Goal: Task Accomplishment & Management: Manage account settings

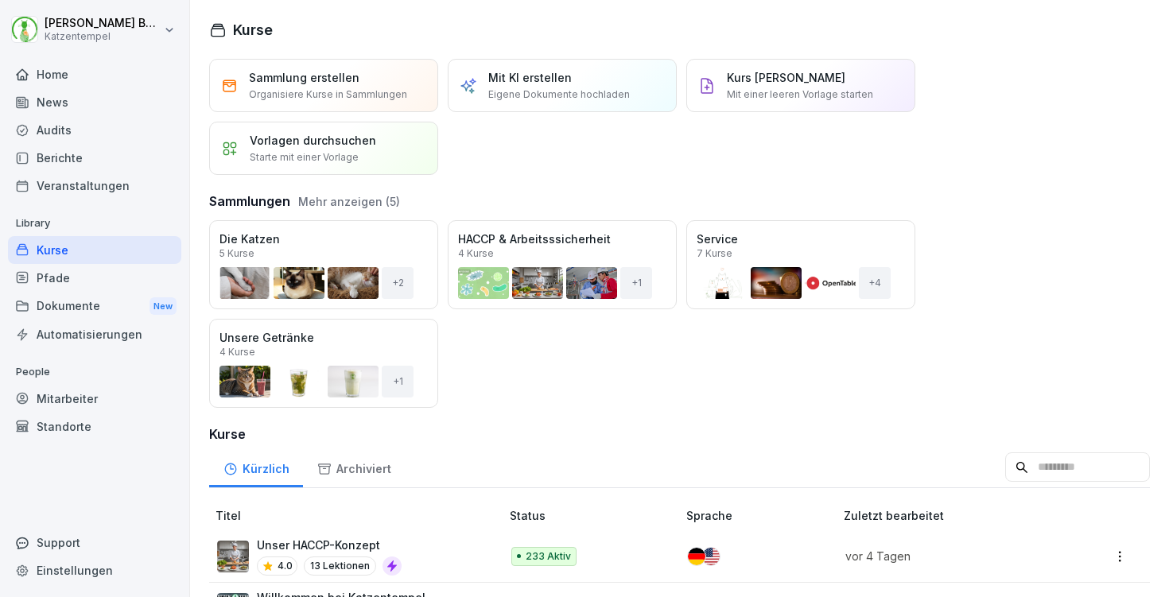
click at [99, 392] on div "Mitarbeiter" at bounding box center [94, 399] width 173 height 28
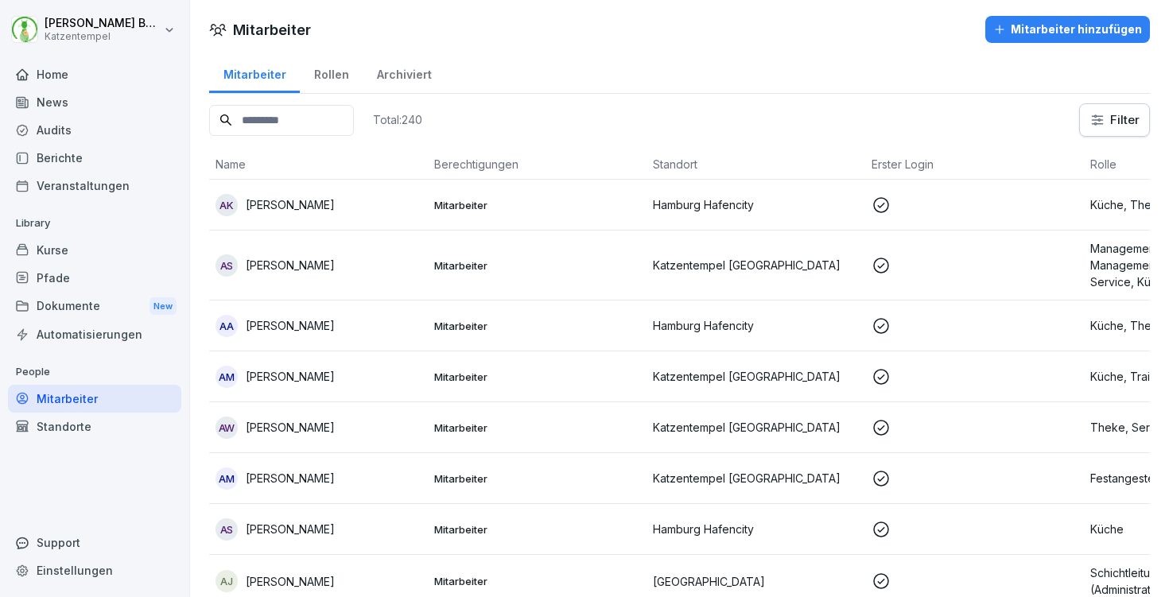
click at [328, 128] on input at bounding box center [281, 120] width 145 height 31
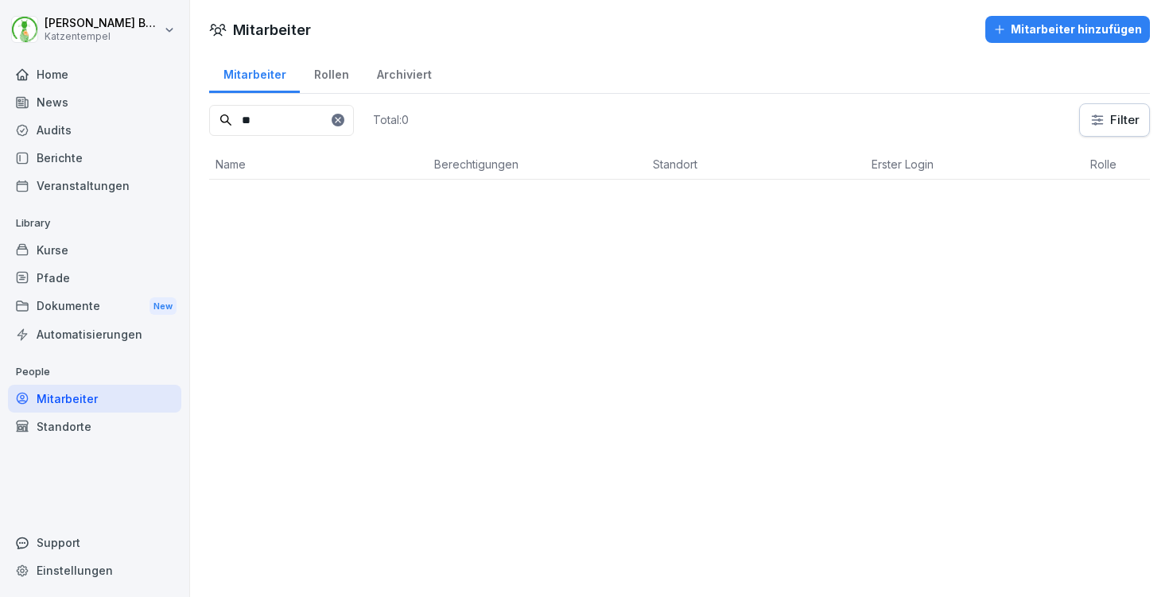
type input "*"
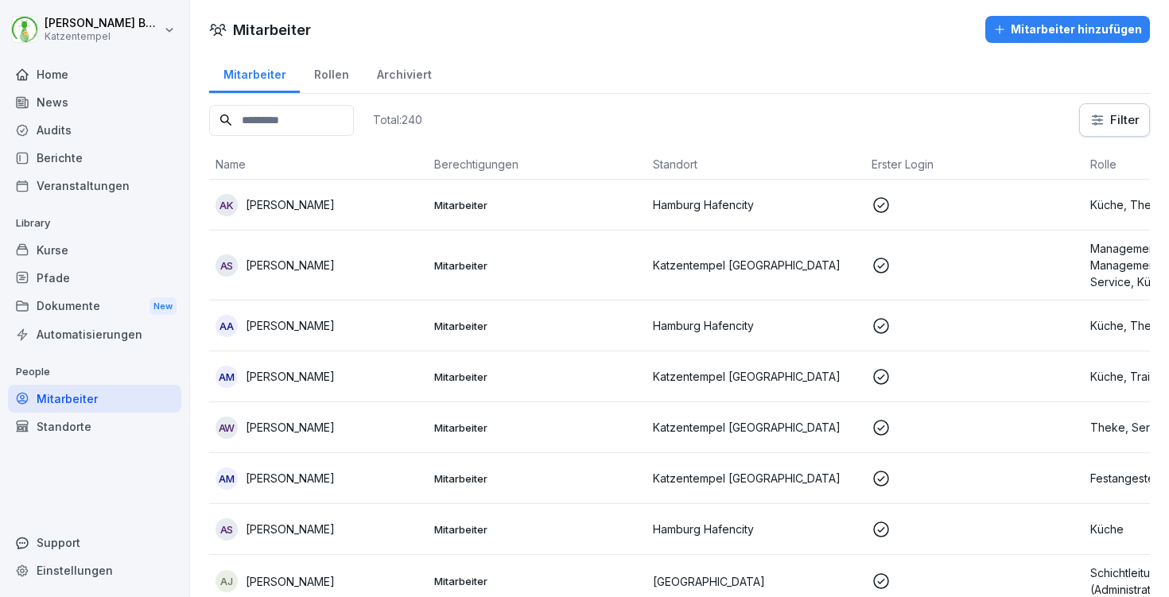
click at [64, 76] on div "Home" at bounding box center [94, 74] width 173 height 28
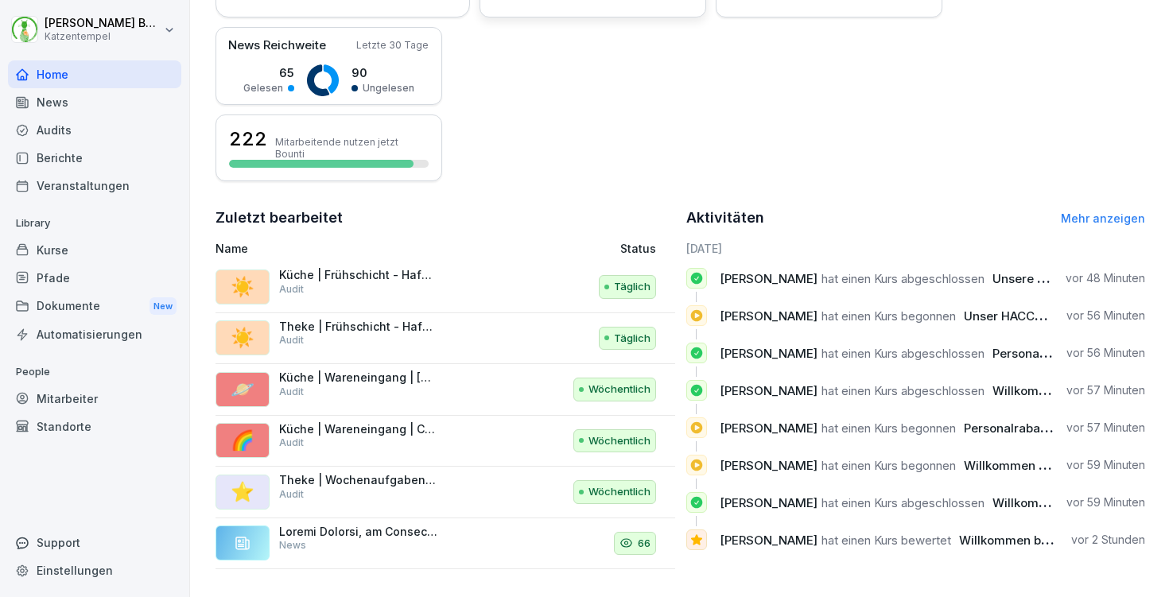
scroll to position [371, 0]
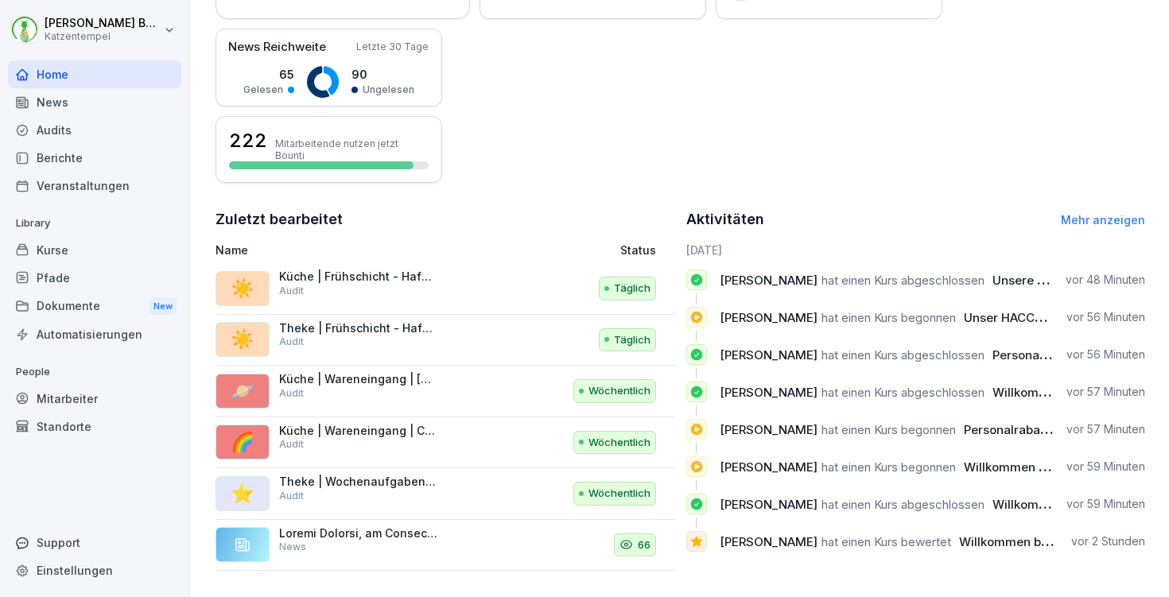
click at [76, 239] on div "Kurse" at bounding box center [94, 250] width 173 height 28
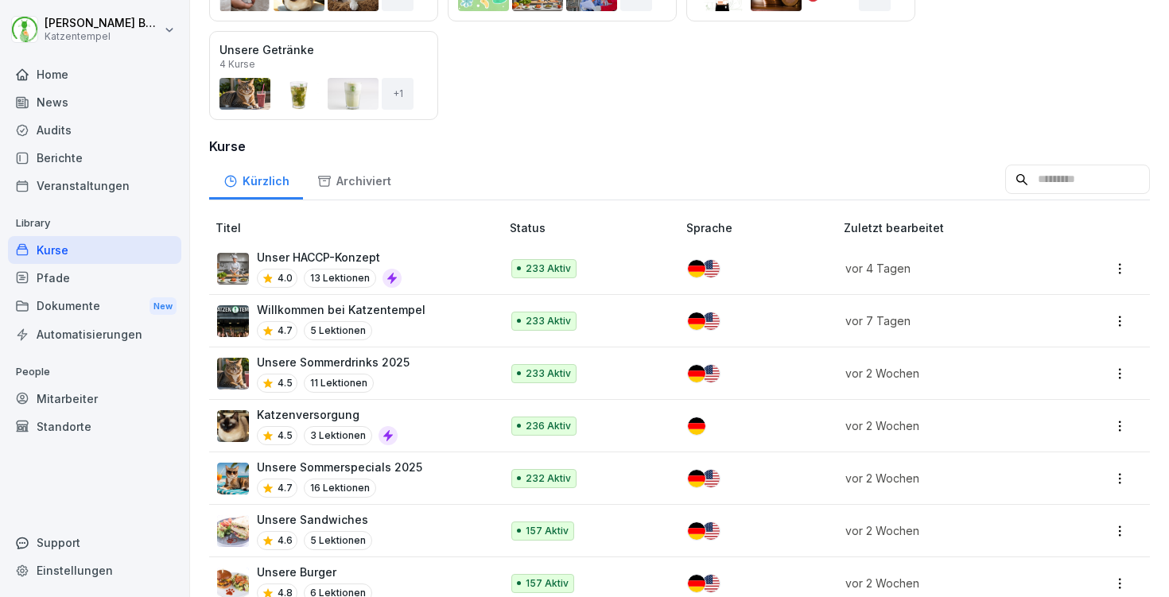
scroll to position [289, 0]
click at [611, 319] on div "233 Aktiv" at bounding box center [586, 320] width 150 height 19
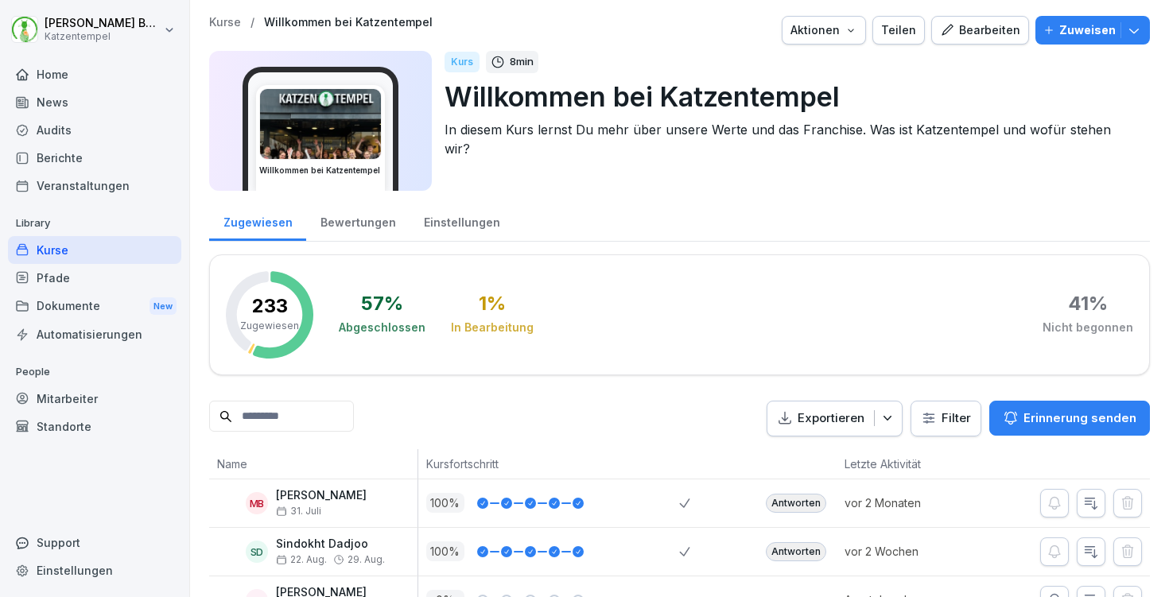
click at [323, 218] on div "Bewertungen" at bounding box center [357, 220] width 103 height 41
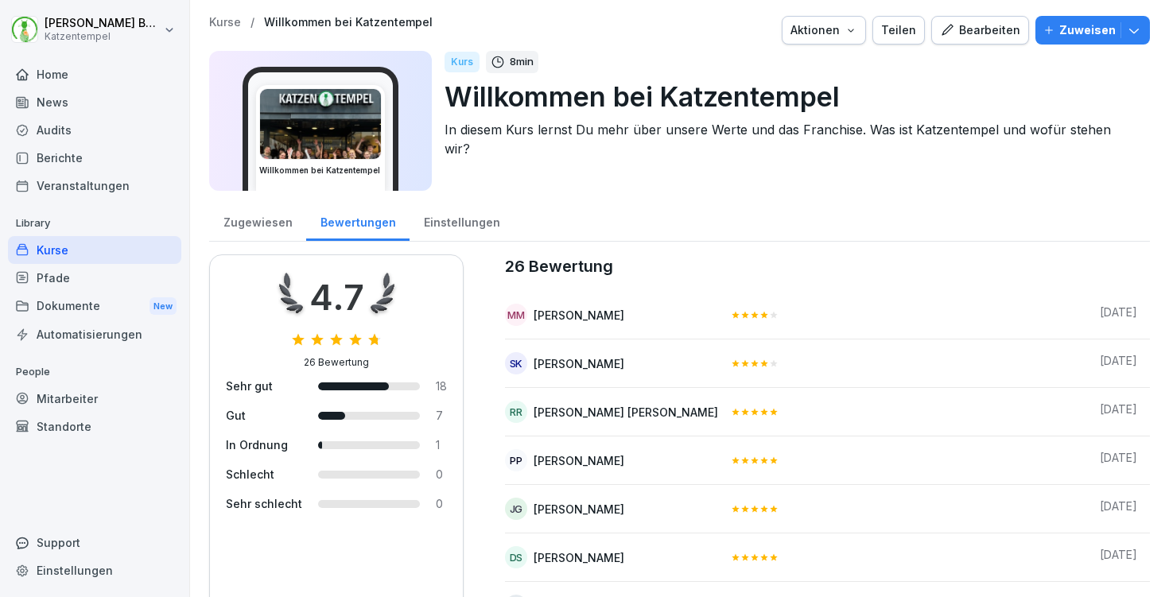
click at [221, 19] on p "Kurse" at bounding box center [225, 23] width 32 height 14
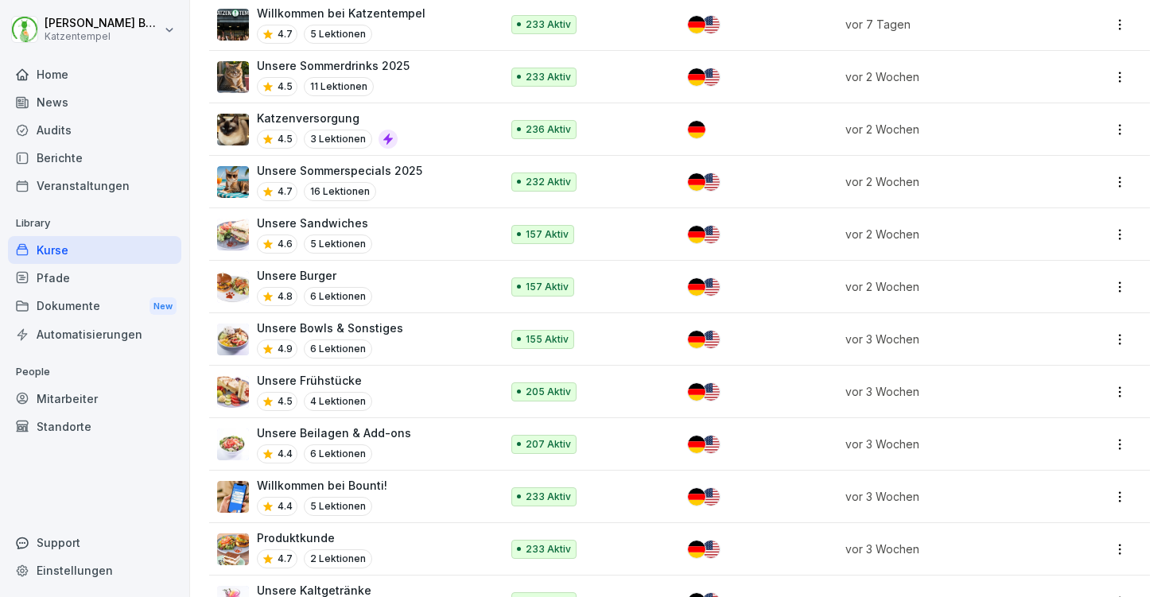
scroll to position [587, 0]
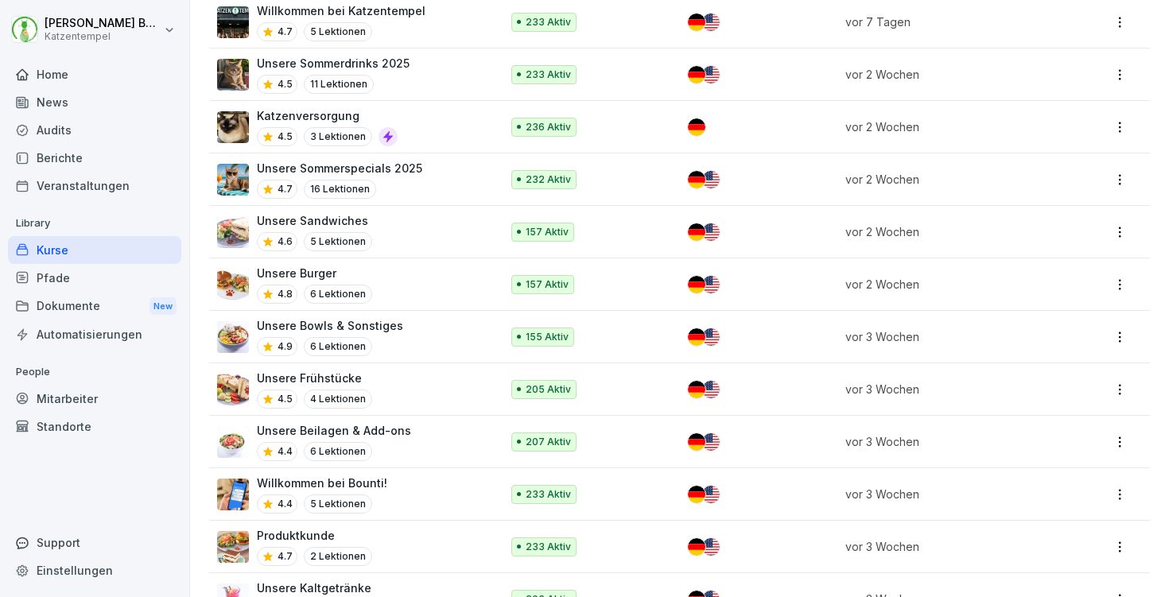
click at [447, 480] on div "Willkommen bei Bounti! 4.4 5 Lektionen" at bounding box center [350, 494] width 267 height 39
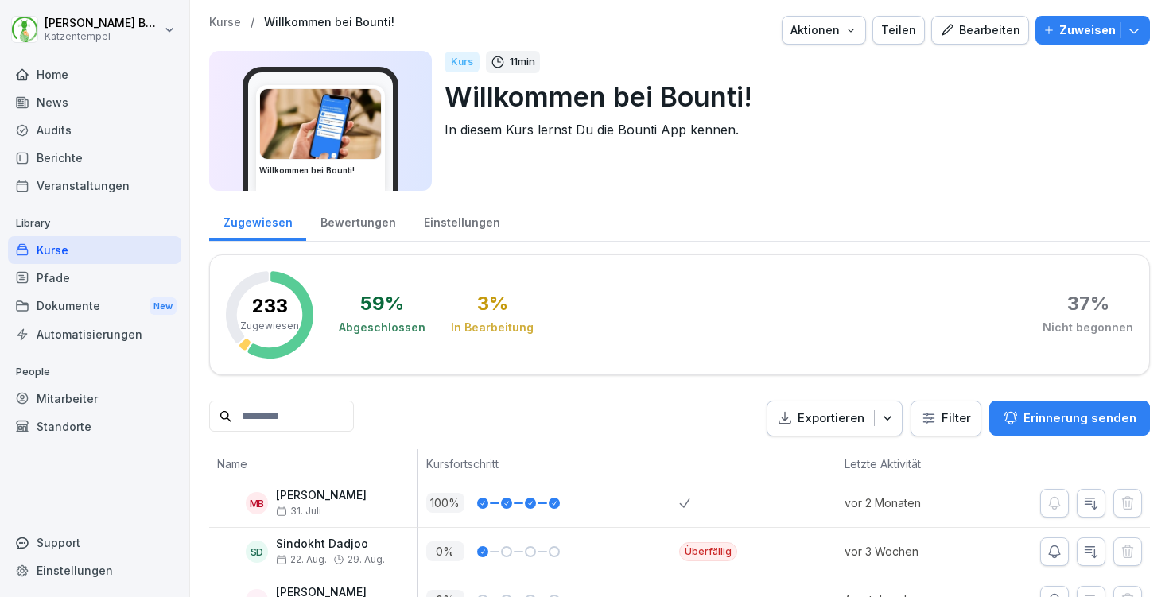
click at [361, 219] on div "Bewertungen" at bounding box center [357, 220] width 103 height 41
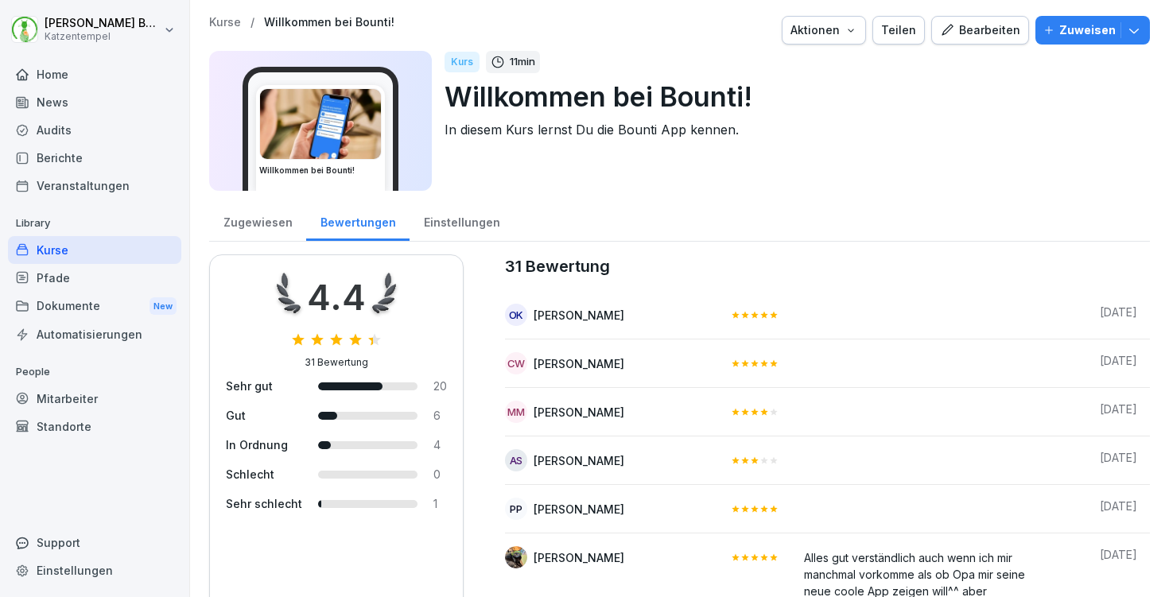
click at [259, 223] on div "Zugewiesen" at bounding box center [257, 220] width 97 height 41
